Goal: Transaction & Acquisition: Book appointment/travel/reservation

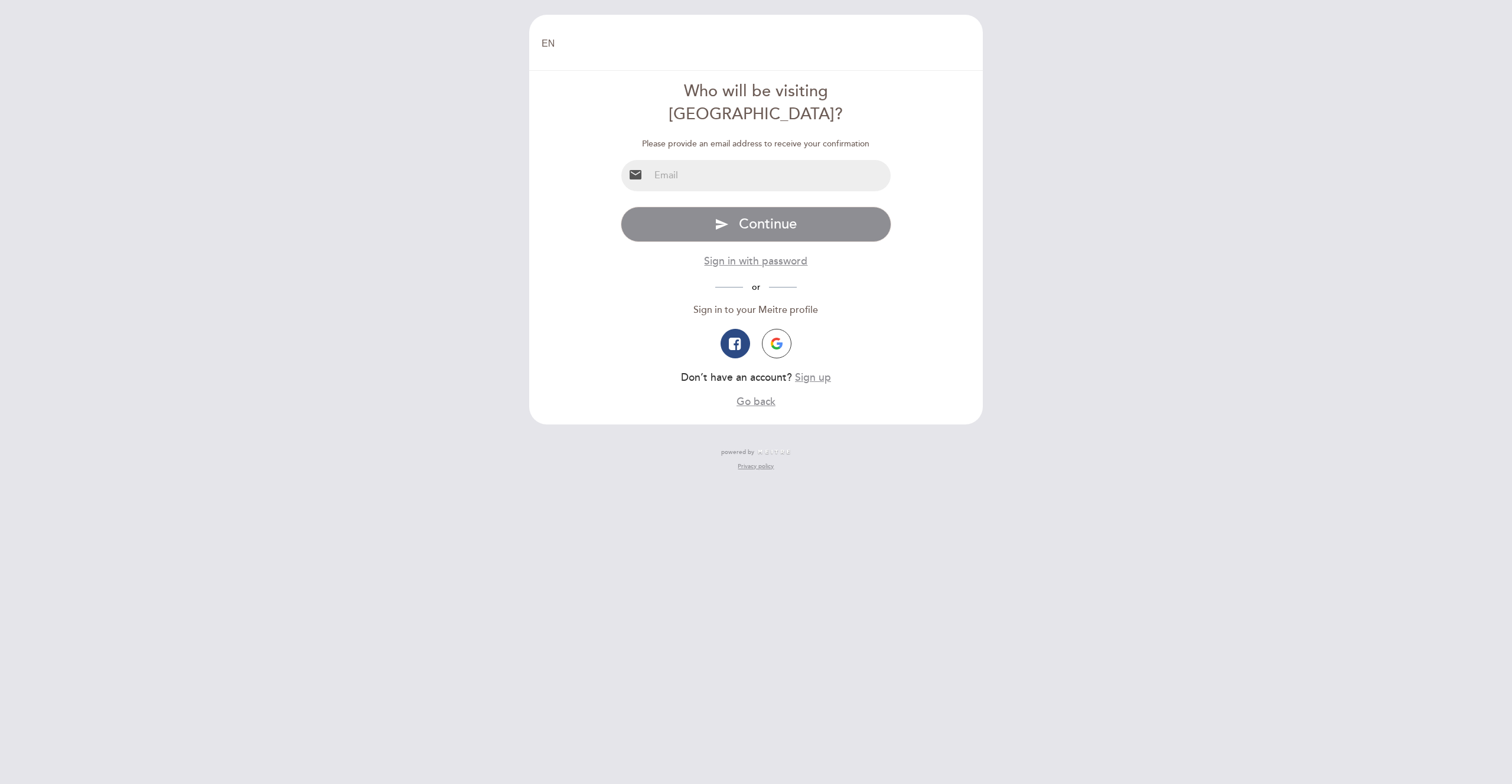
click at [710, 160] on input "email" at bounding box center [770, 176] width 242 height 31
type input "[EMAIL_ADDRESS][DOMAIN_NAME]"
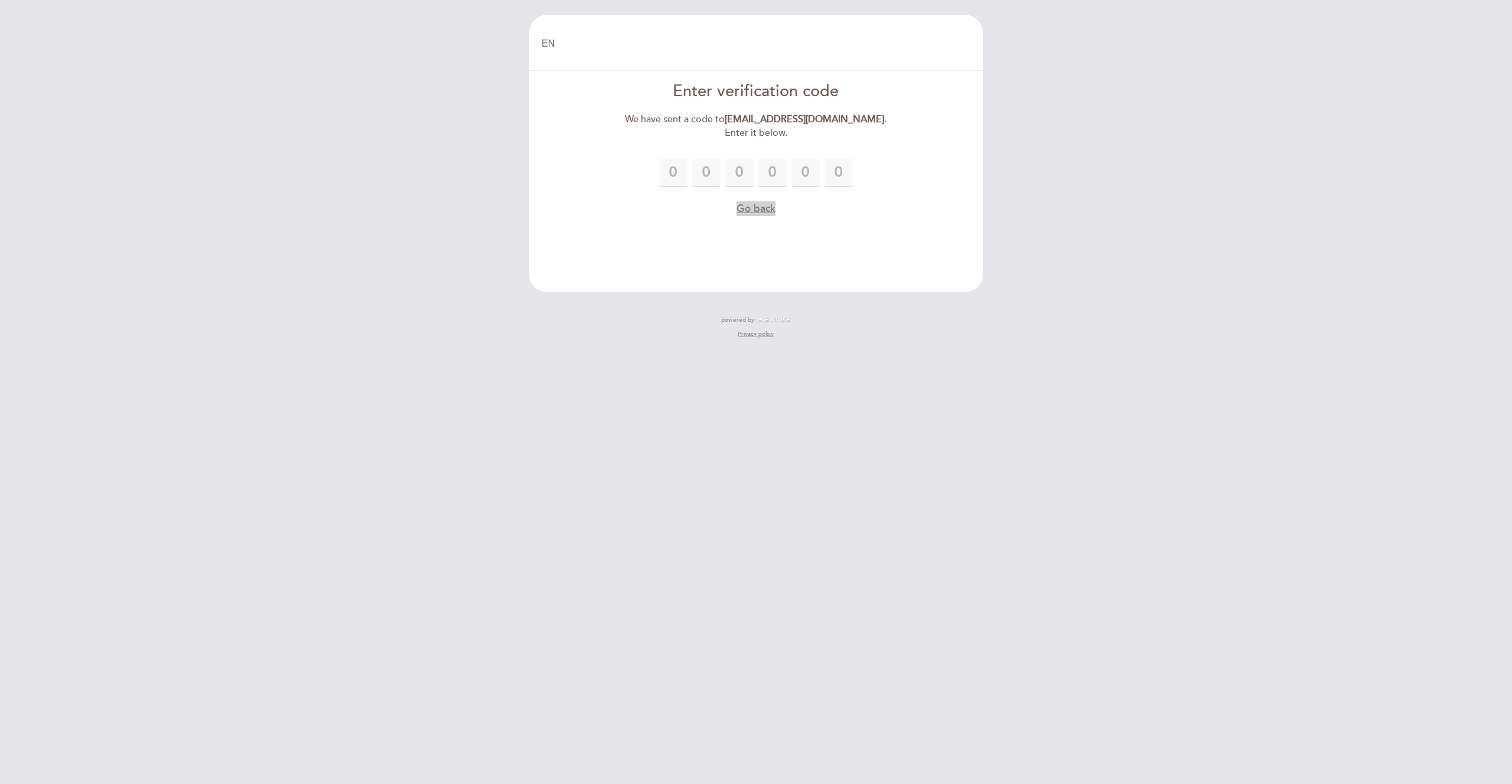
click at [745, 213] on button "Go back" at bounding box center [756, 209] width 39 height 15
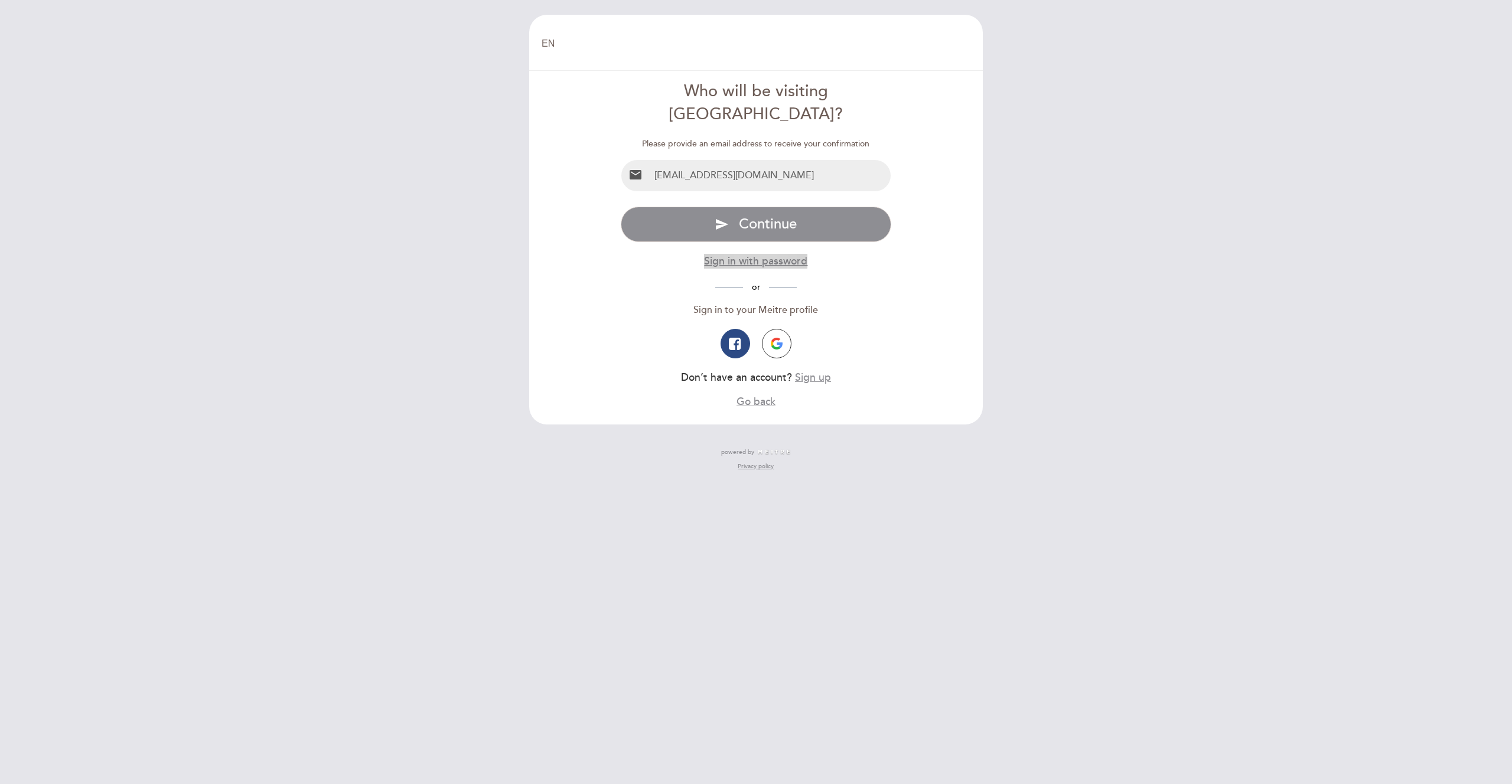
click at [778, 254] on button "Sign in with password" at bounding box center [756, 261] width 104 height 15
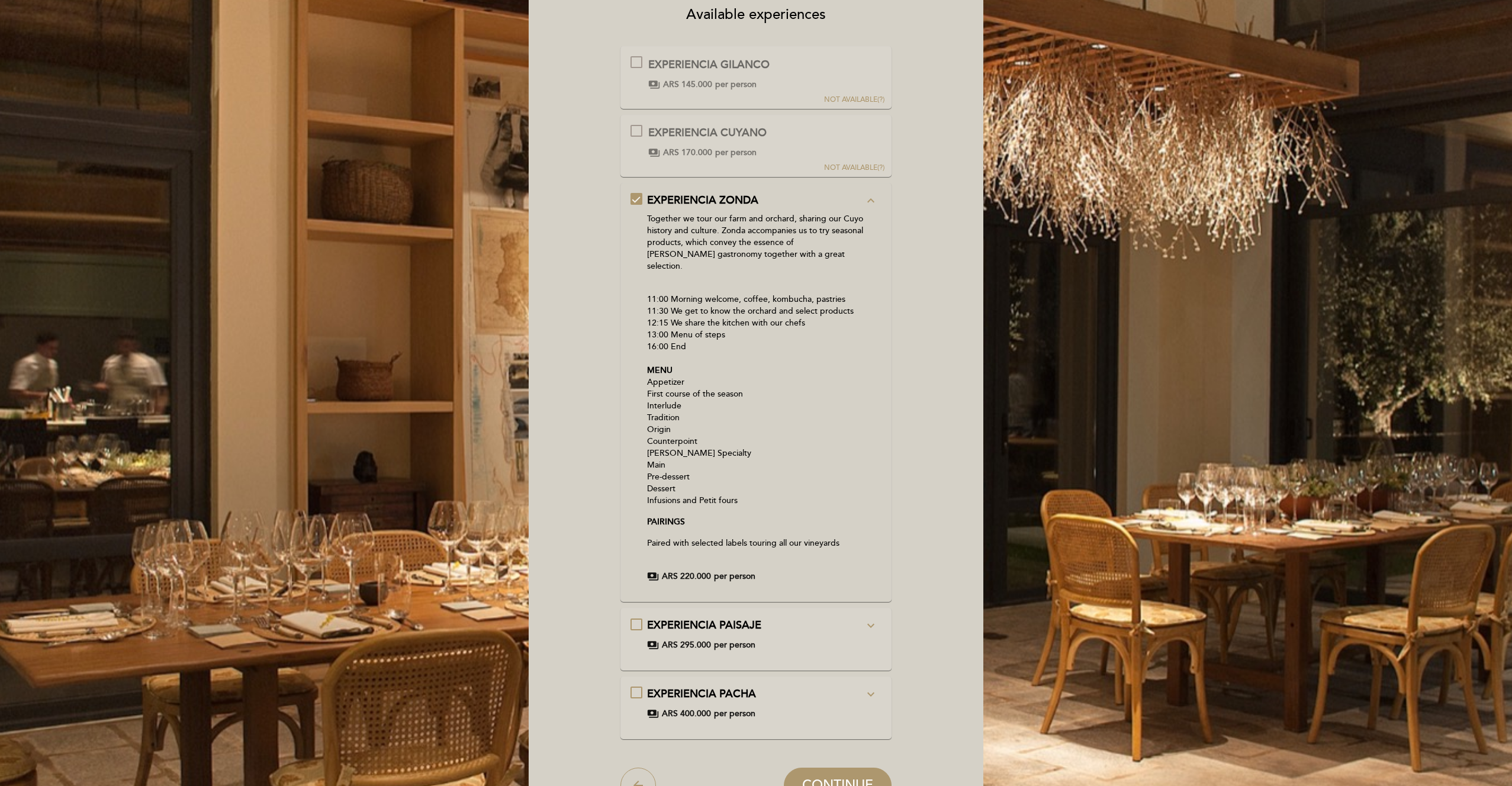
scroll to position [99, 0]
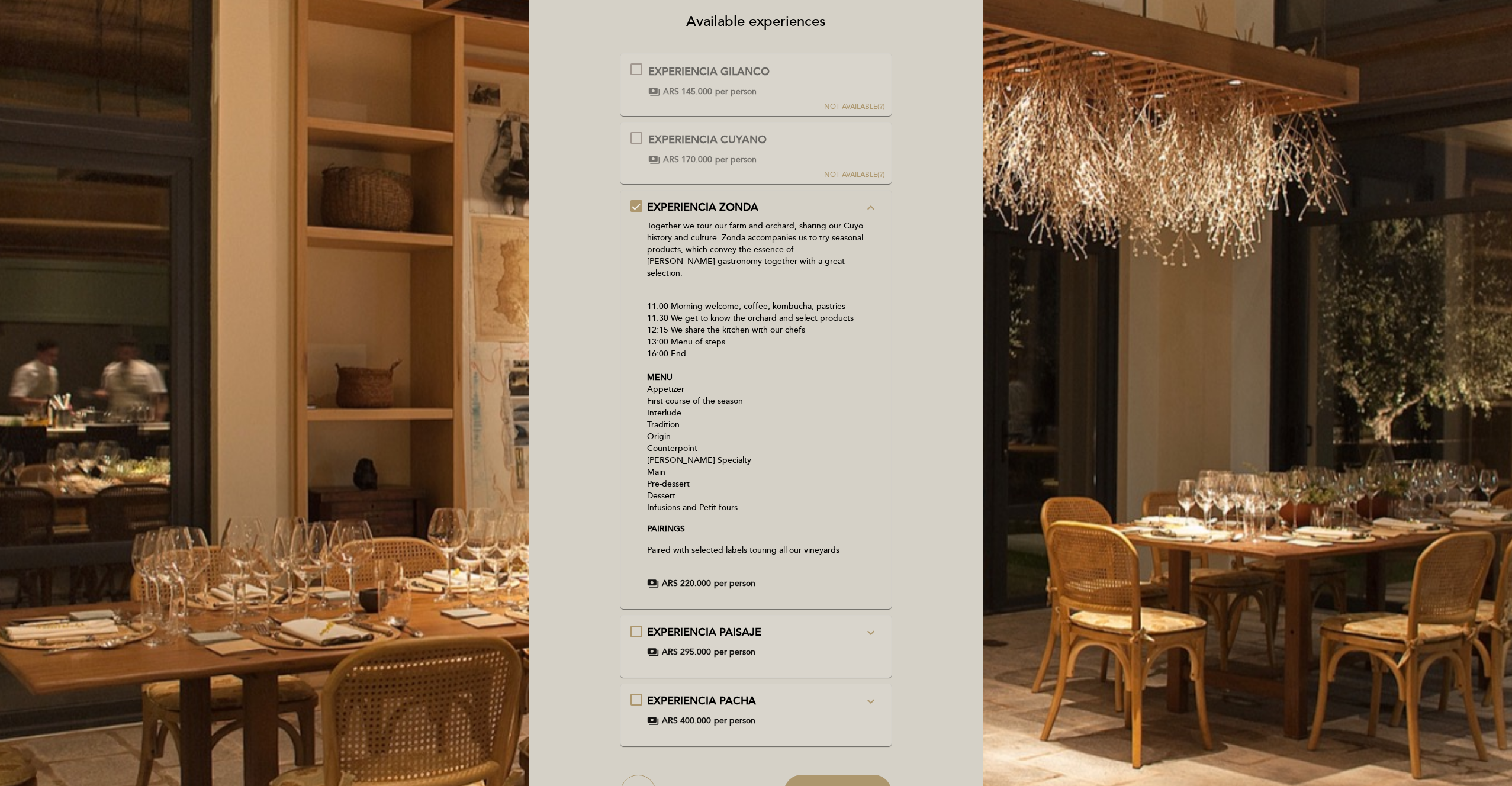
click at [850, 625] on div "EXPERIENCIA PAISAJE expand_more" at bounding box center [756, 633] width 218 height 15
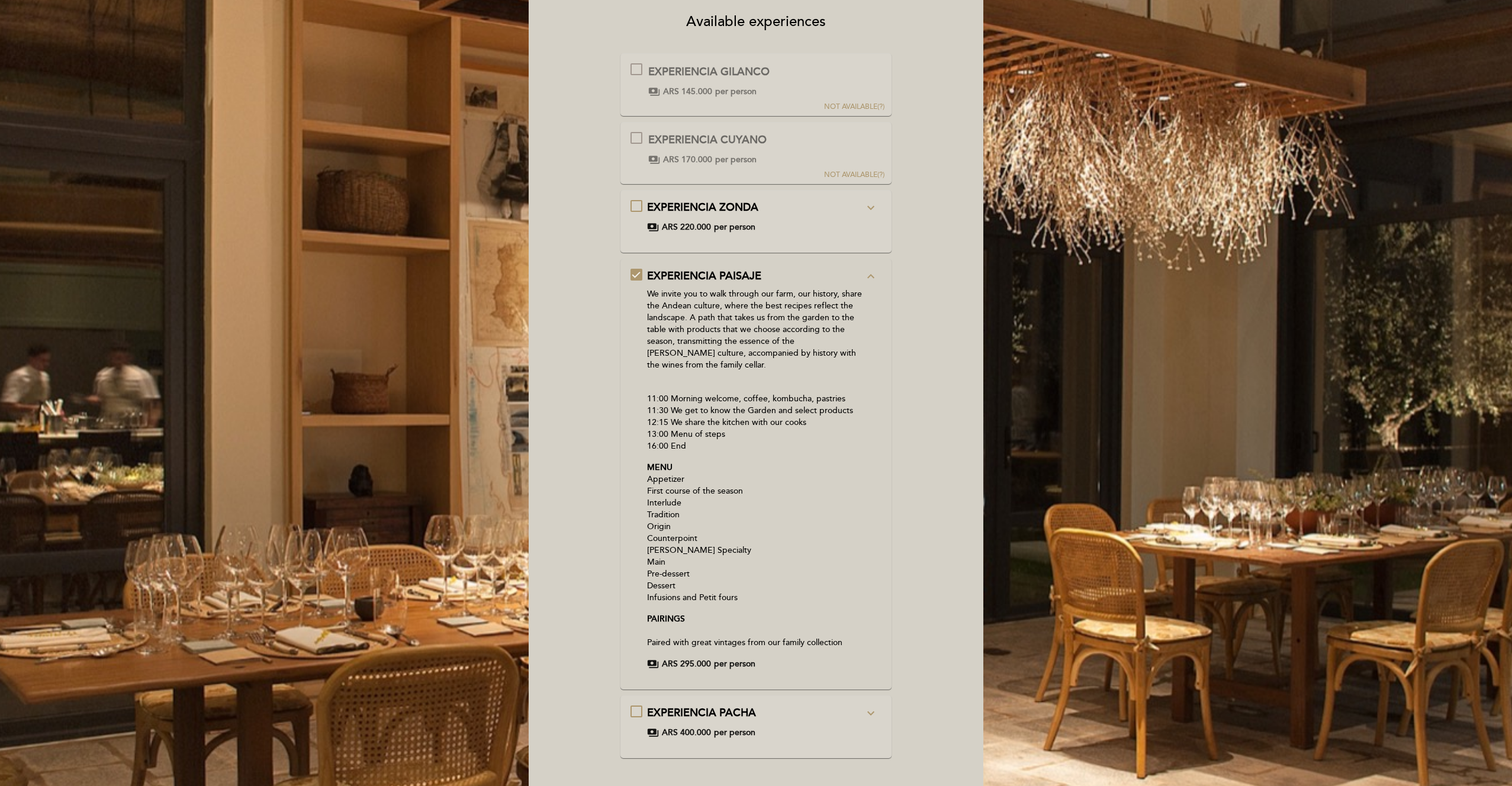
click at [788, 216] on div "EXPERIENCIA ZONDA expand_more Together we tour our farm and orchard, sharing ou…" at bounding box center [756, 216] width 251 height 33
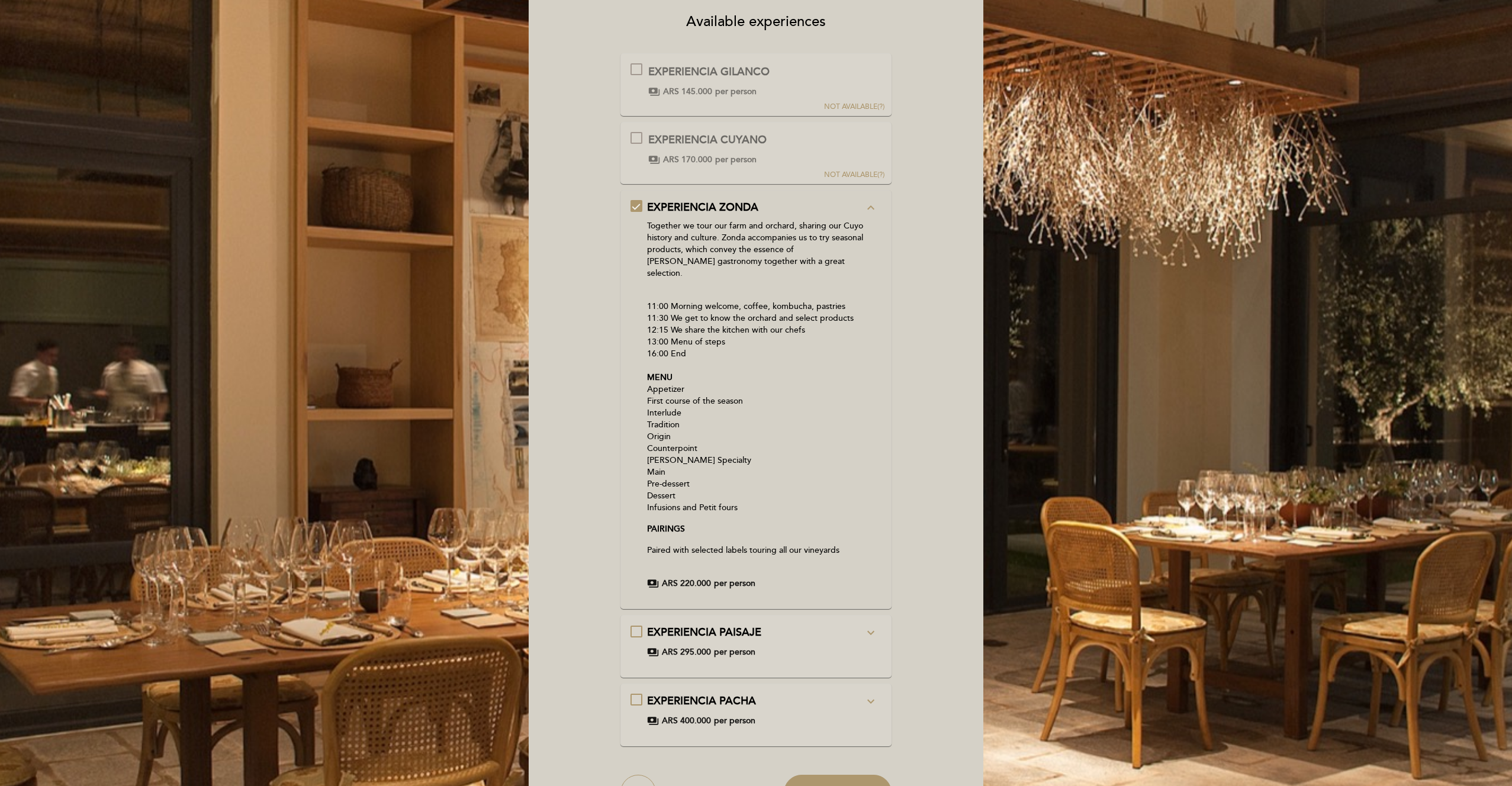
click at [789, 625] on div "EXPERIENCIA PAISAJE expand_more" at bounding box center [756, 633] width 218 height 15
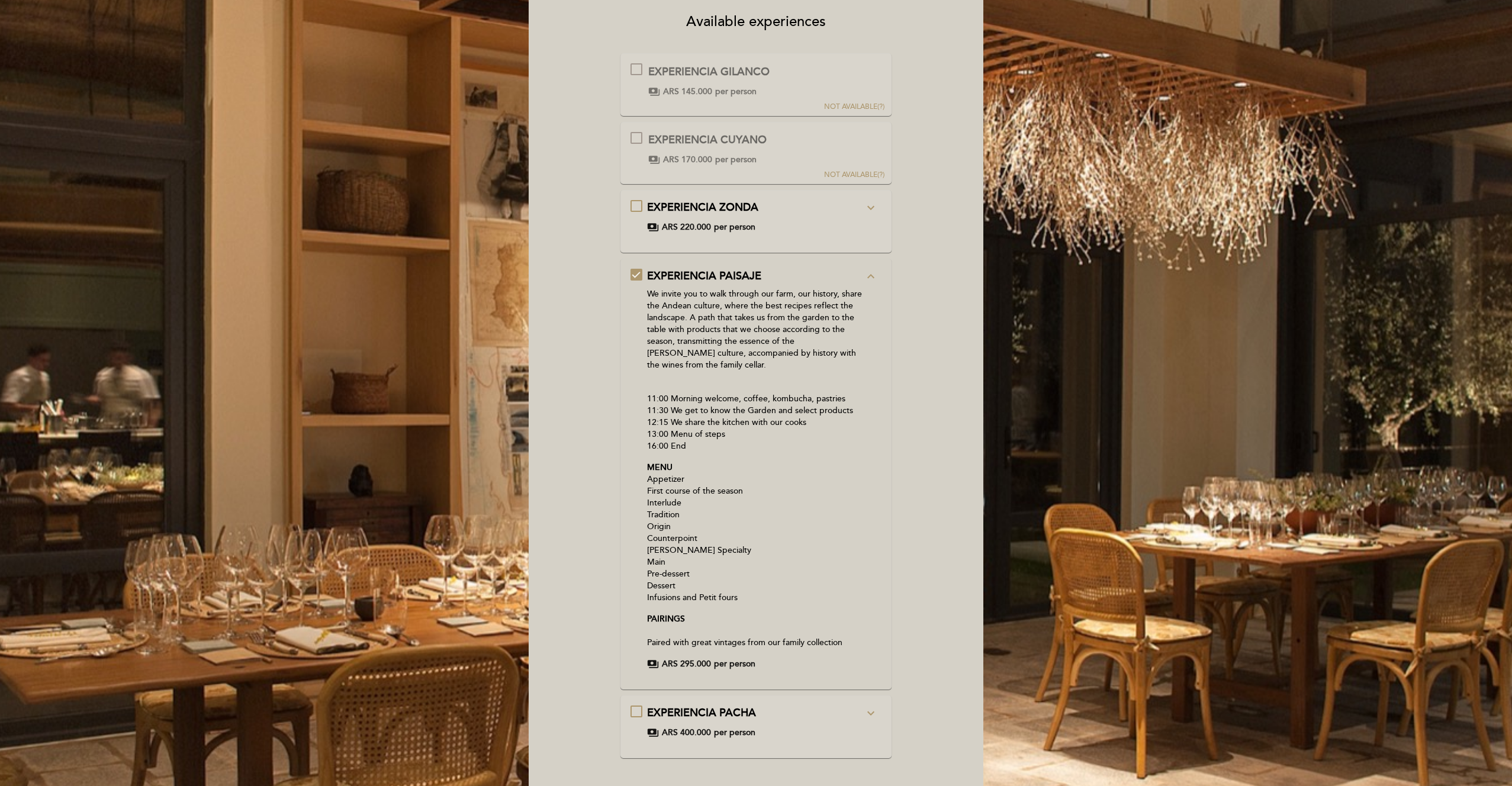
scroll to position [0, 0]
